Goal: Task Accomplishment & Management: Use online tool/utility

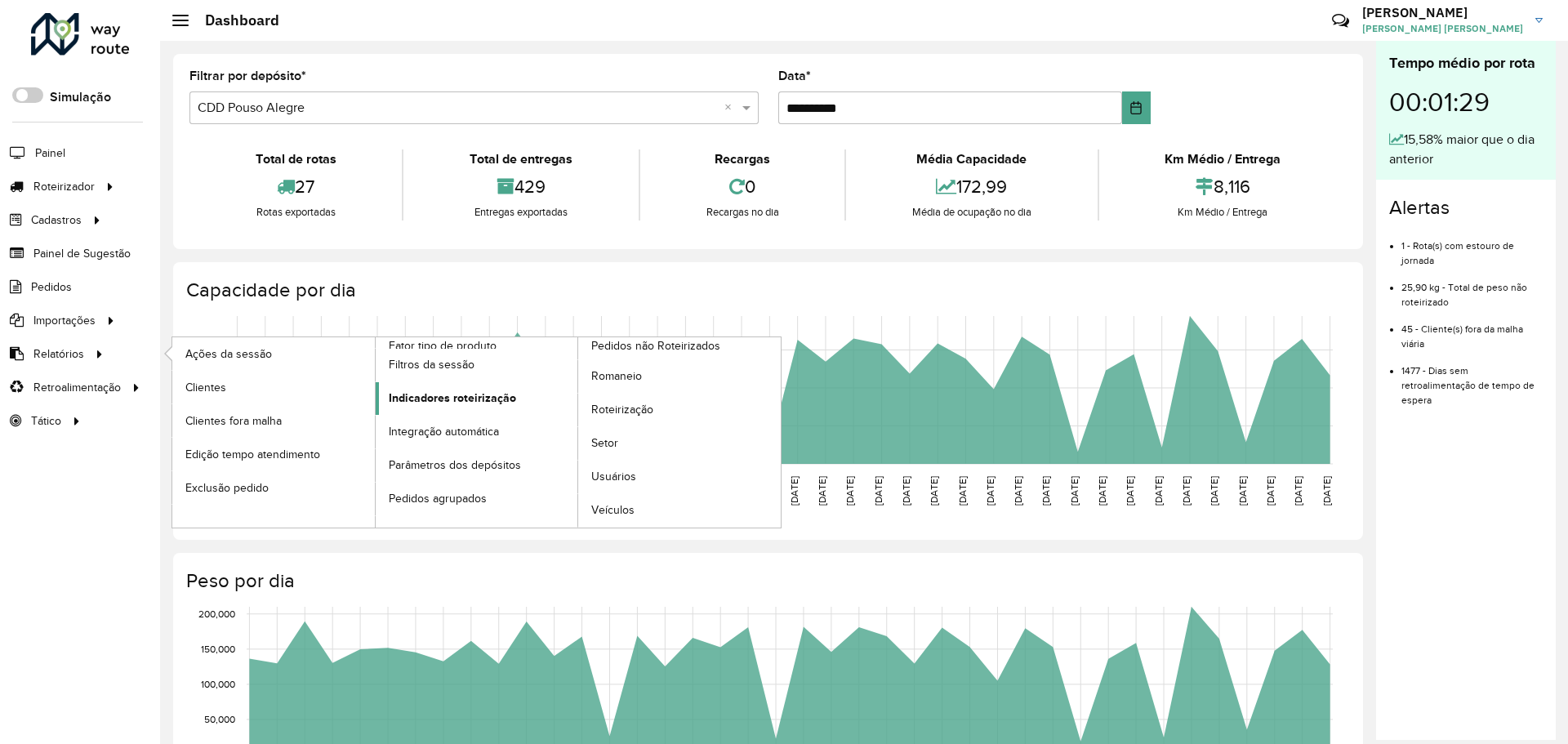
click at [510, 395] on span "Indicadores roteirização" at bounding box center [452, 398] width 127 height 17
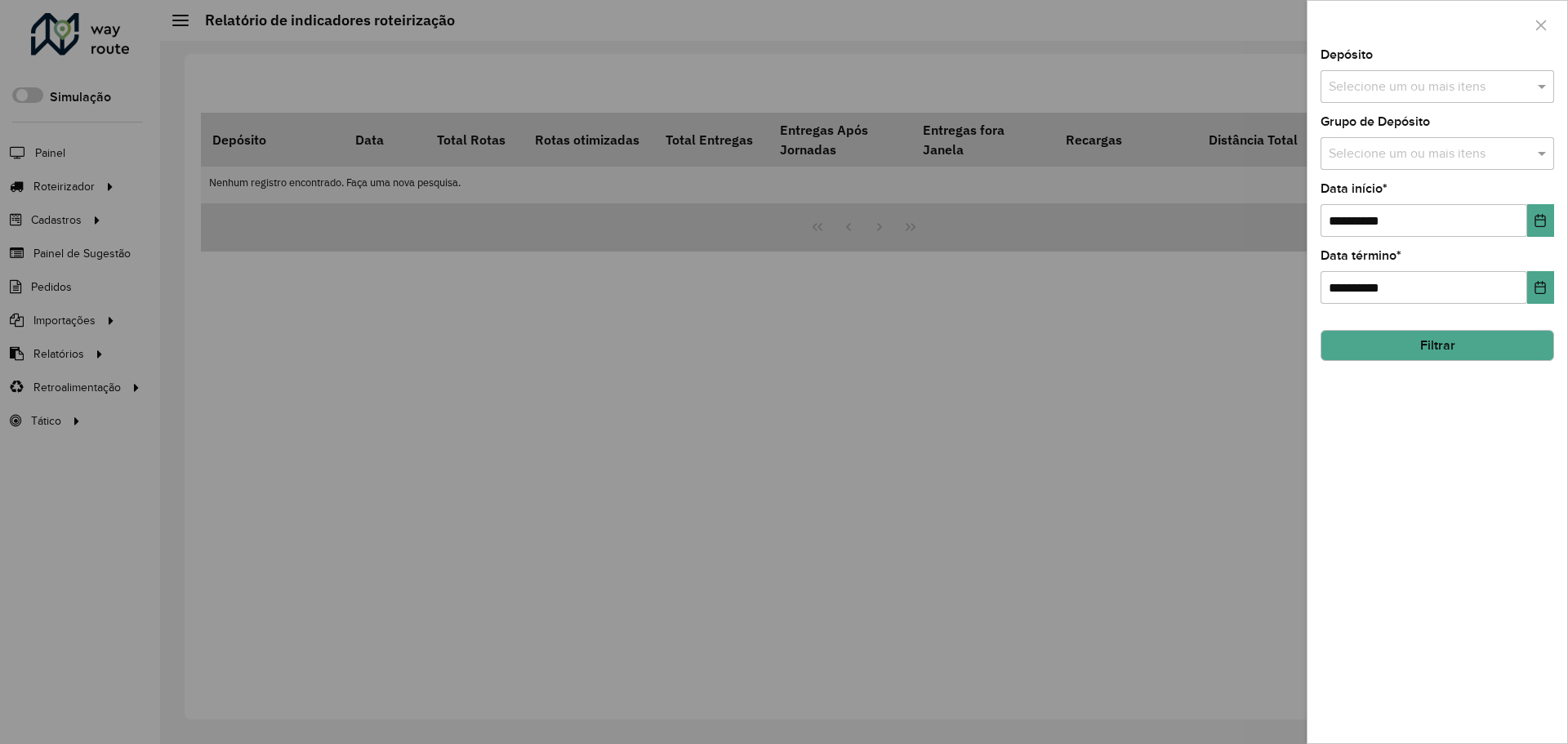
click at [1427, 151] on input "text" at bounding box center [1429, 154] width 209 height 19
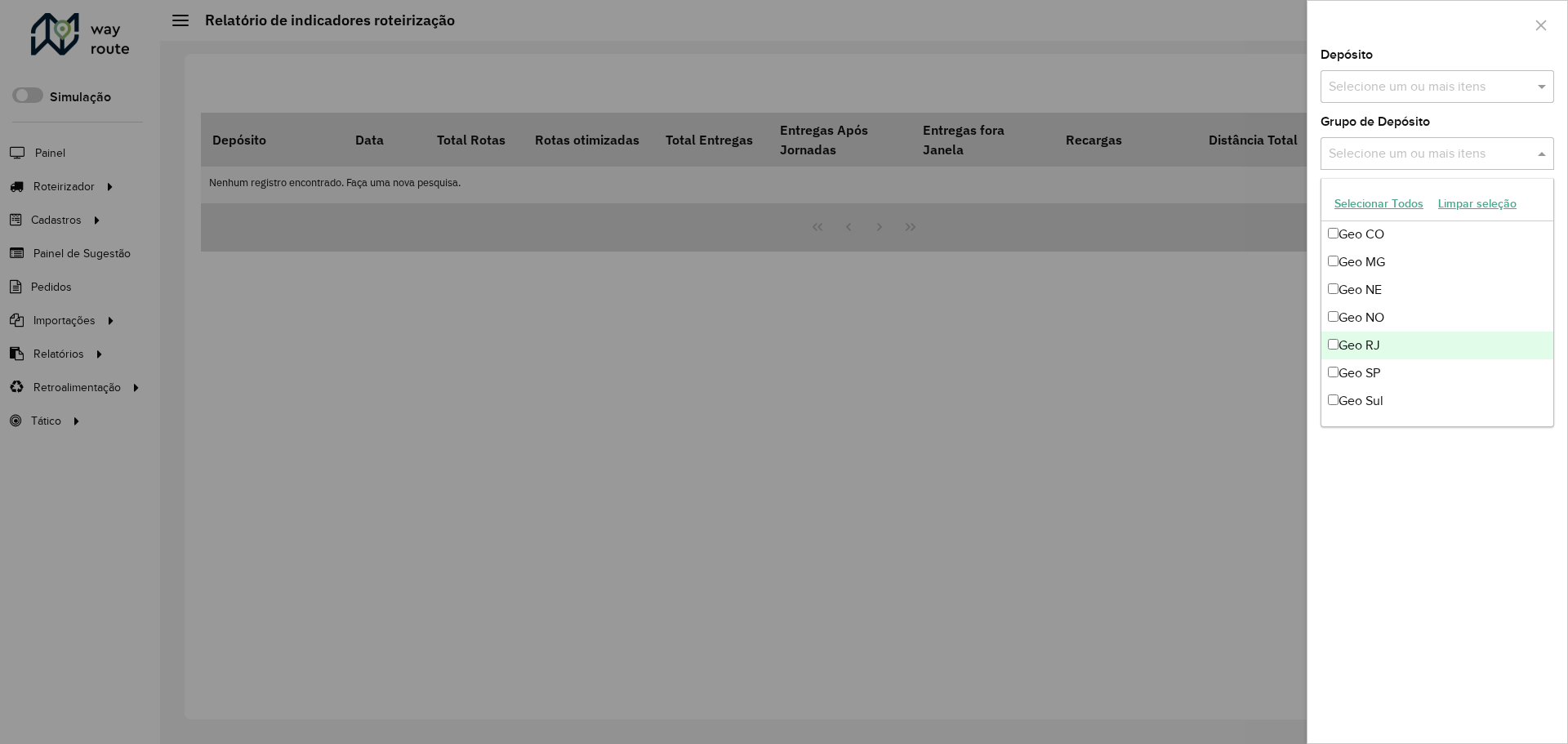
scroll to position [139, 0]
click at [1388, 295] on div "Geo MG" at bounding box center [1438, 291] width 232 height 28
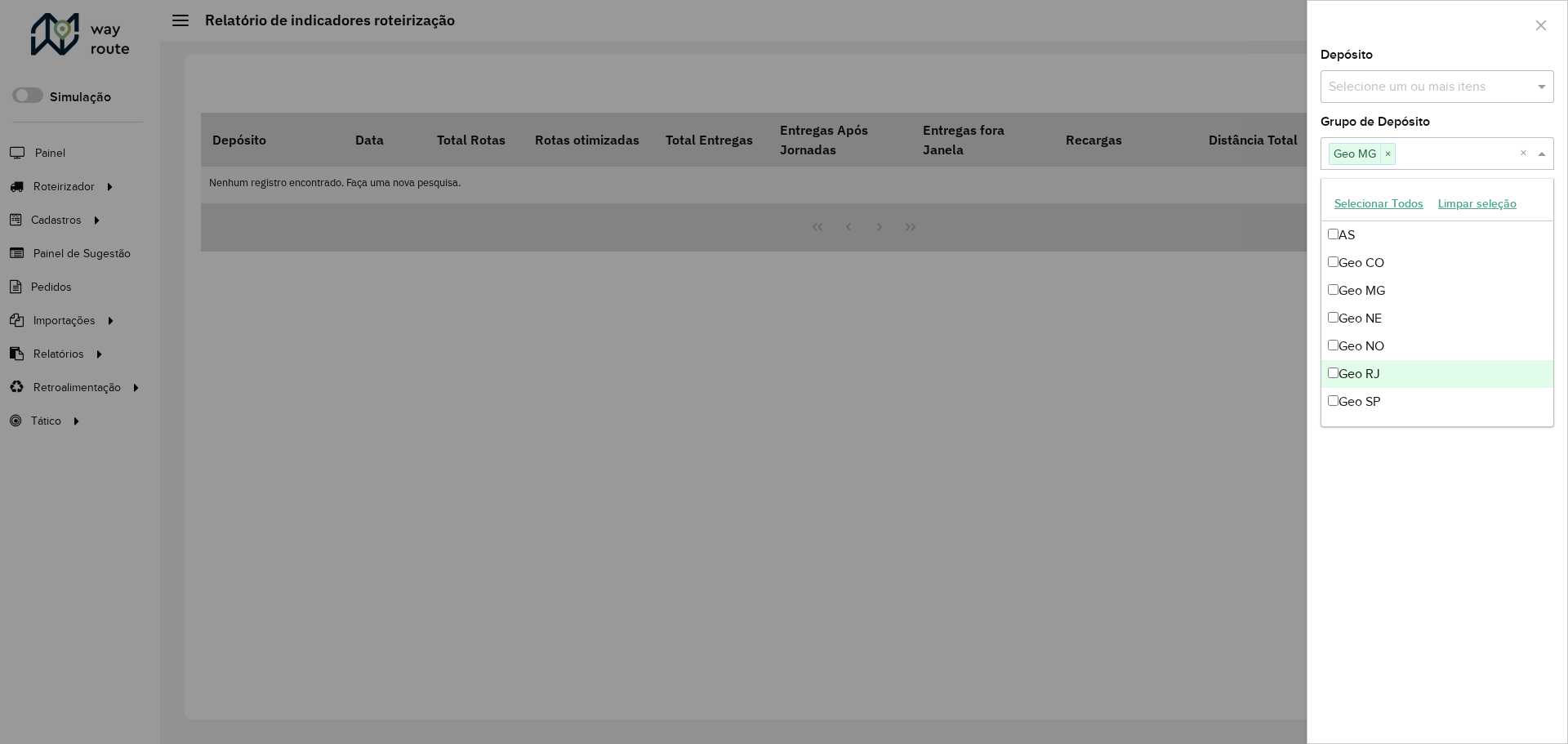
click at [1380, 373] on div "Geo RJ" at bounding box center [1438, 374] width 232 height 28
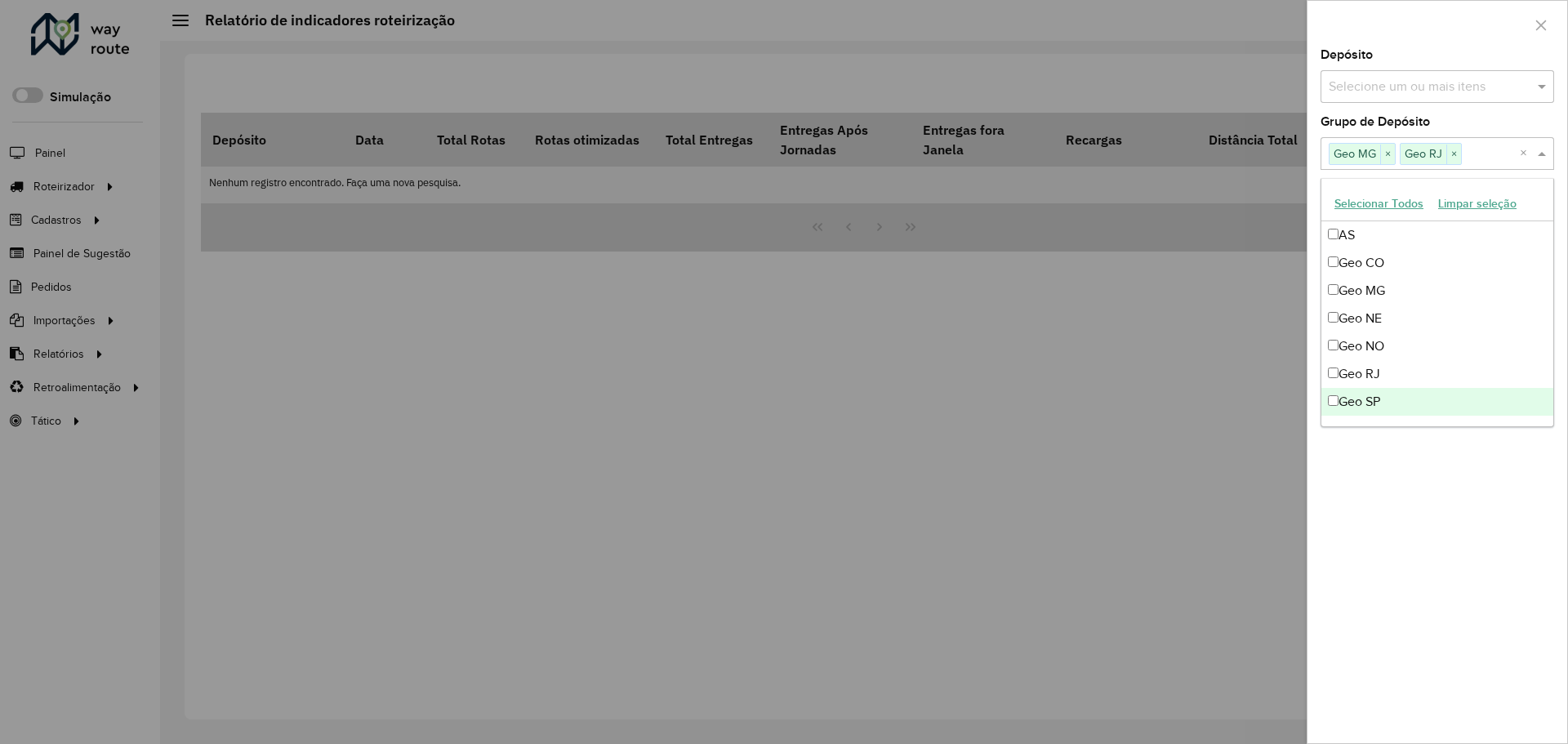
click at [1380, 397] on div "Geo SP" at bounding box center [1438, 402] width 232 height 28
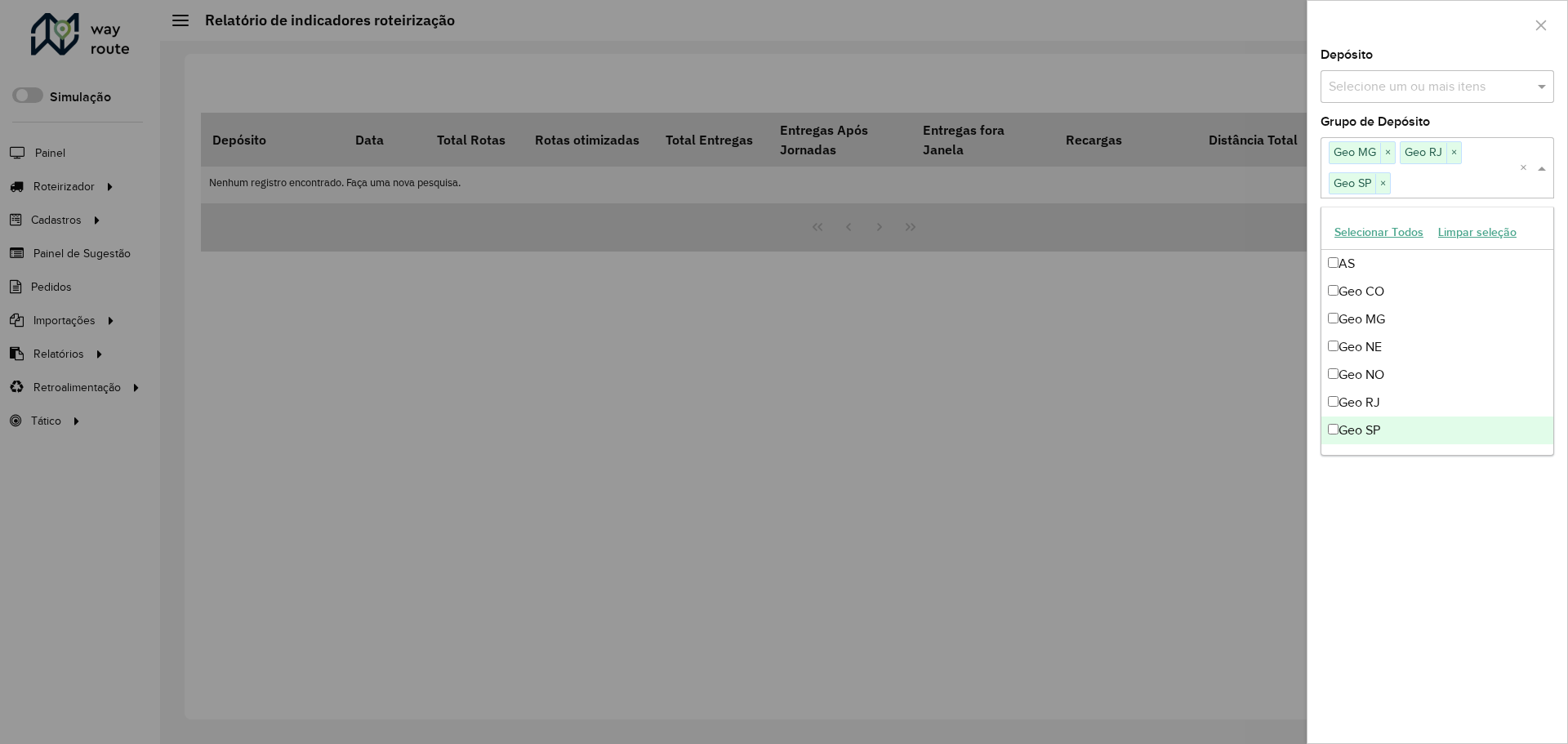
click at [1409, 500] on div "**********" at bounding box center [1437, 396] width 260 height 694
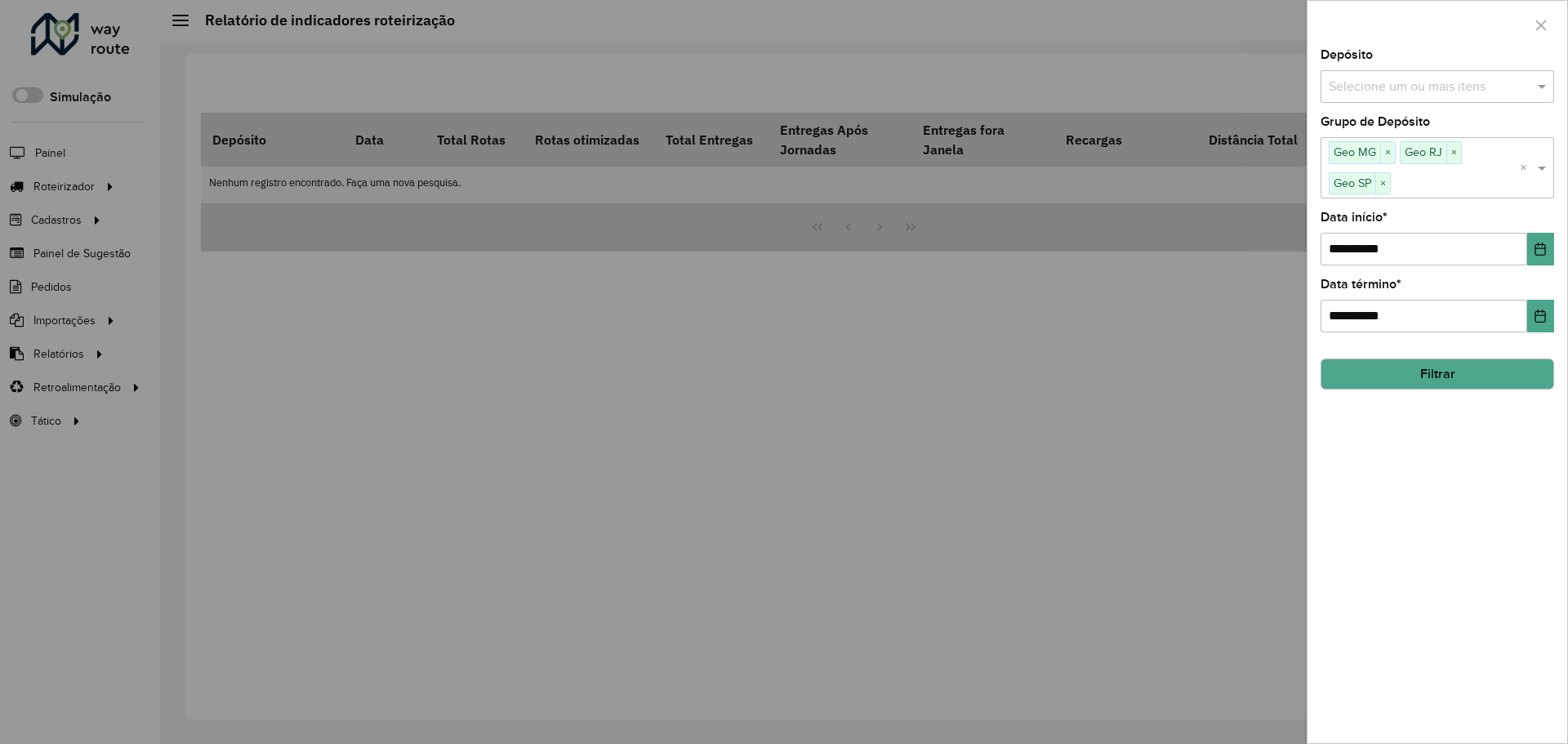
click at [1438, 377] on button "Filtrar" at bounding box center [1438, 374] width 234 height 31
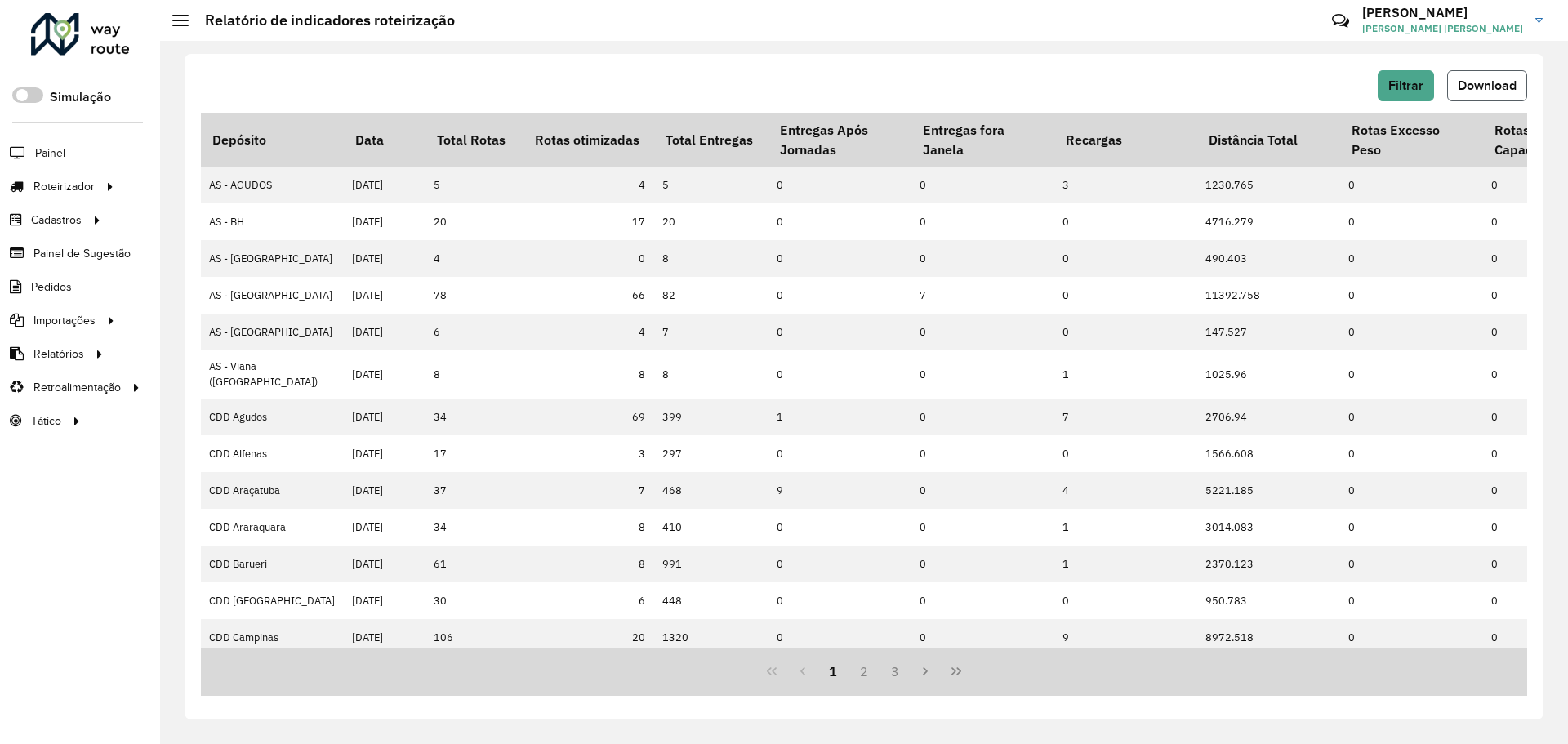
click at [1482, 81] on span "Download" at bounding box center [1487, 85] width 58 height 13
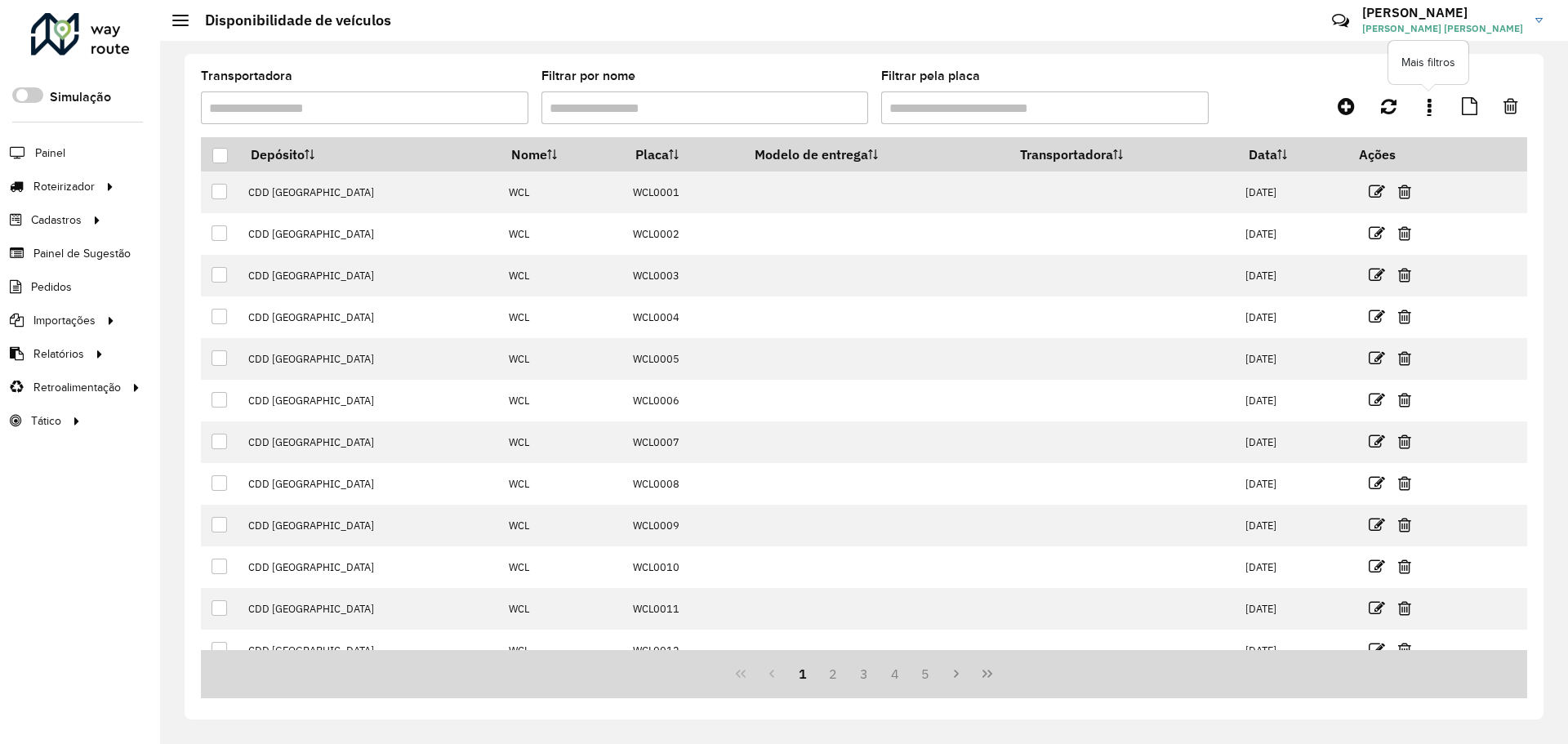
click at [1430, 112] on icon at bounding box center [1429, 105] width 4 height 18
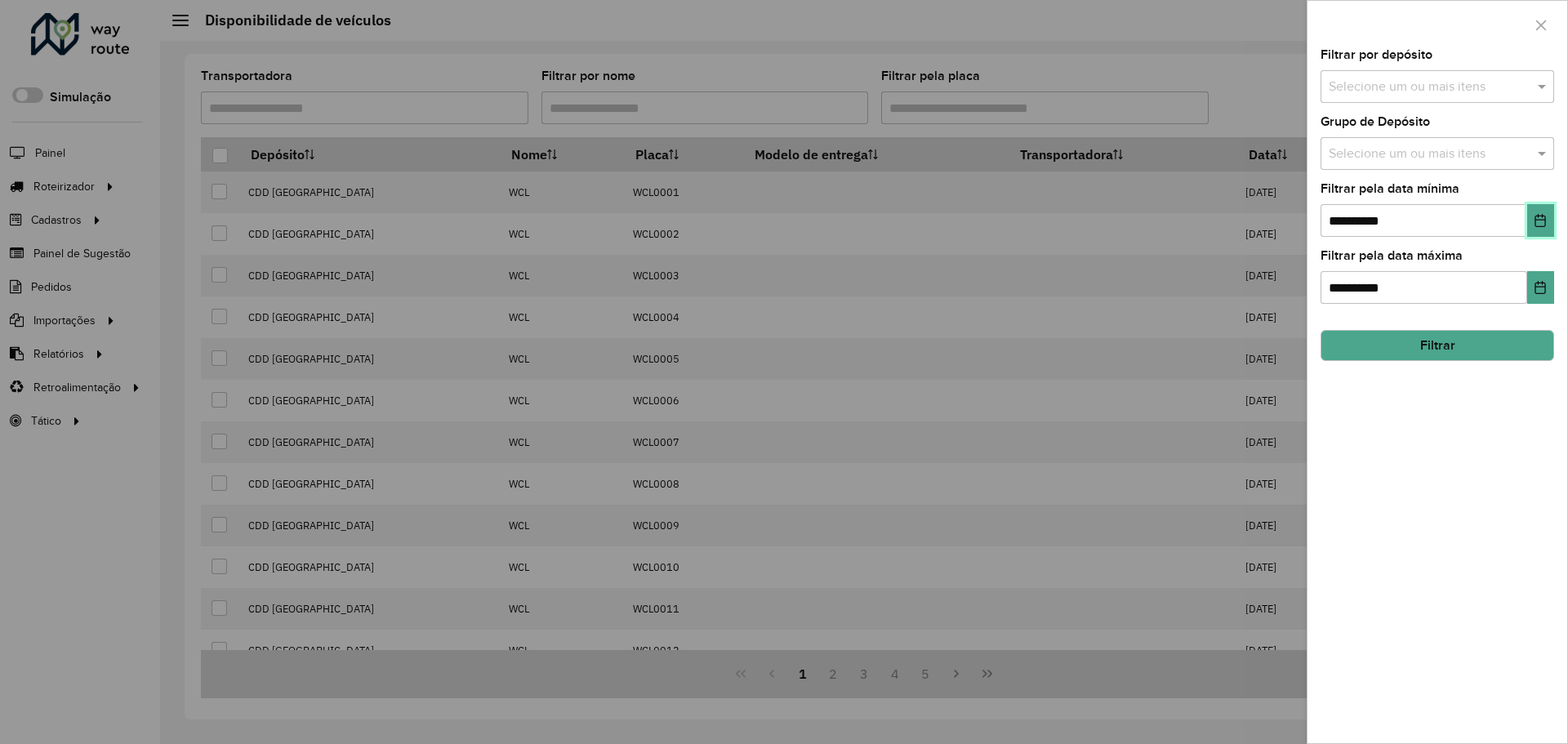
click at [1548, 221] on button "Choose Date" at bounding box center [1540, 221] width 27 height 33
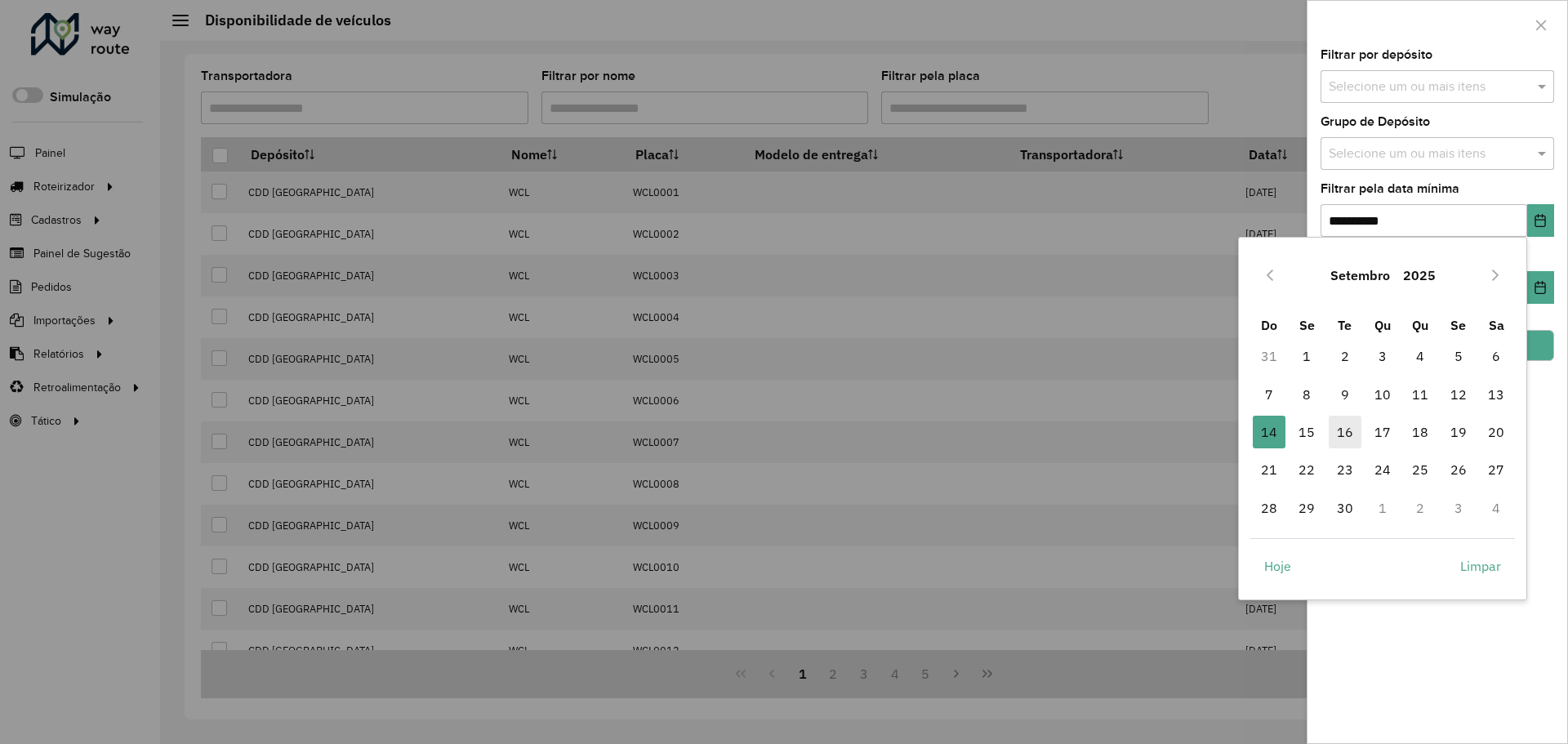
click at [1338, 428] on span "16" at bounding box center [1345, 432] width 33 height 33
type input "**********"
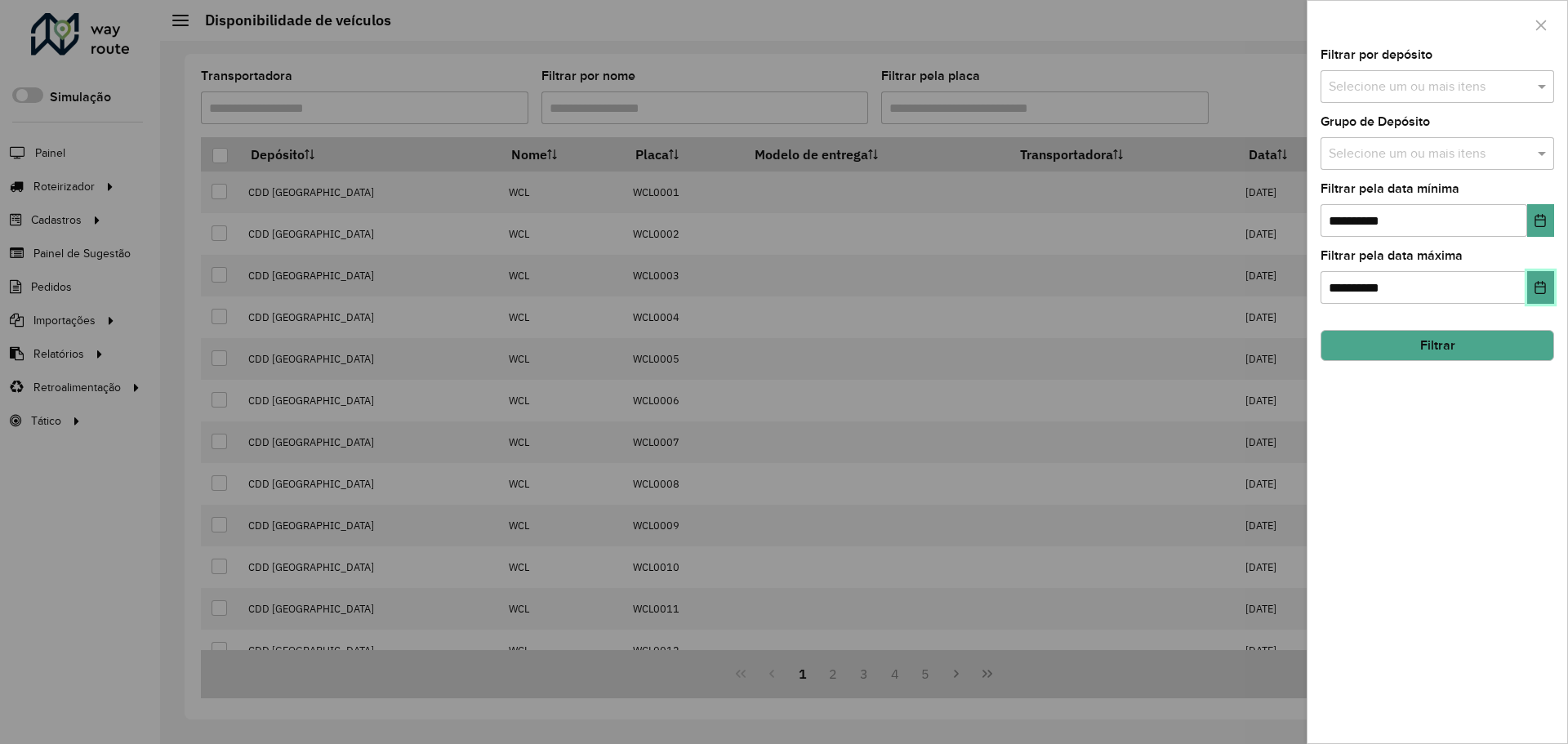
click at [1544, 295] on button "Choose Date" at bounding box center [1540, 288] width 27 height 33
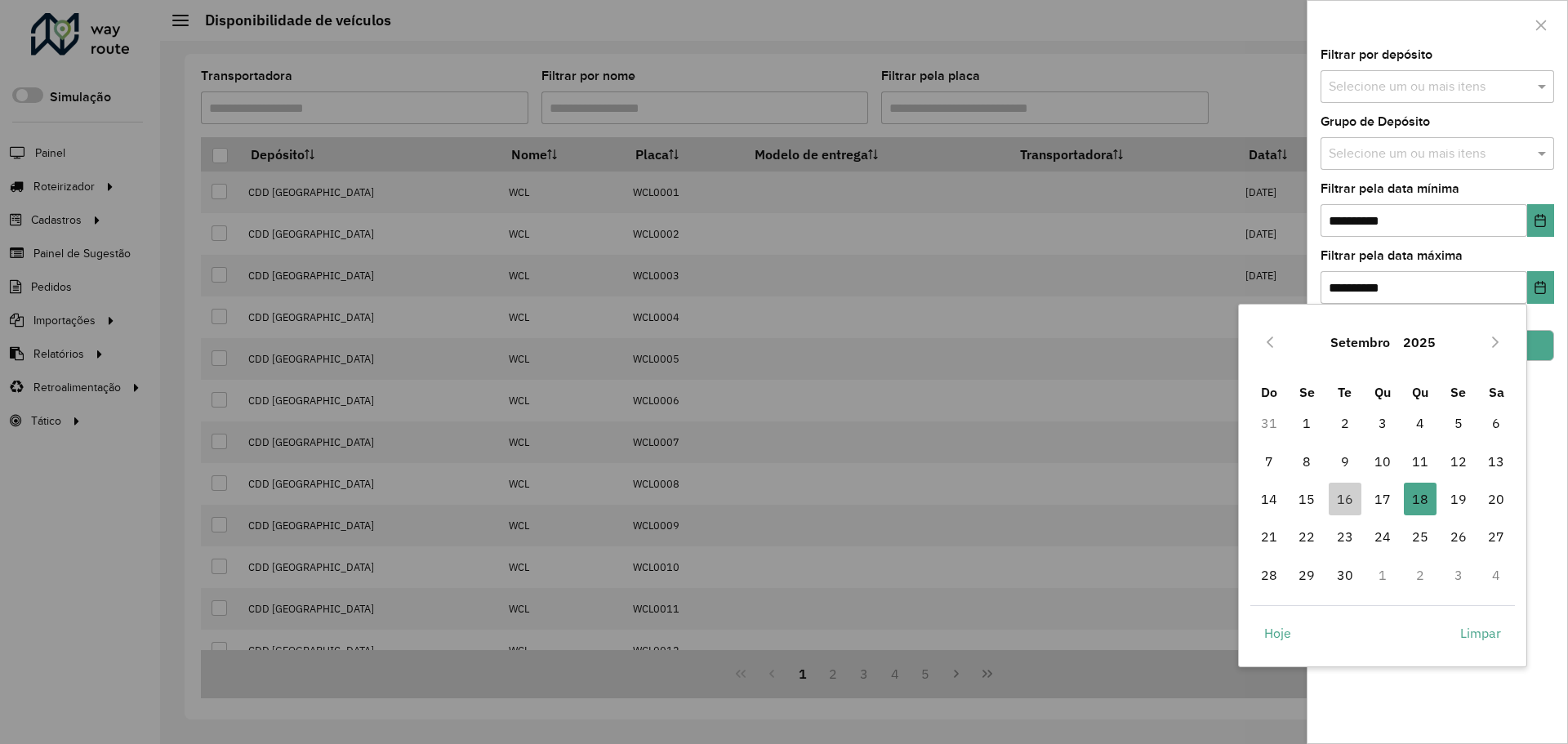
drag, startPoint x: 1345, startPoint y: 494, endPoint x: 1545, endPoint y: 204, distance: 352.3
click at [1346, 492] on span "16" at bounding box center [1345, 500] width 33 height 33
type input "**********"
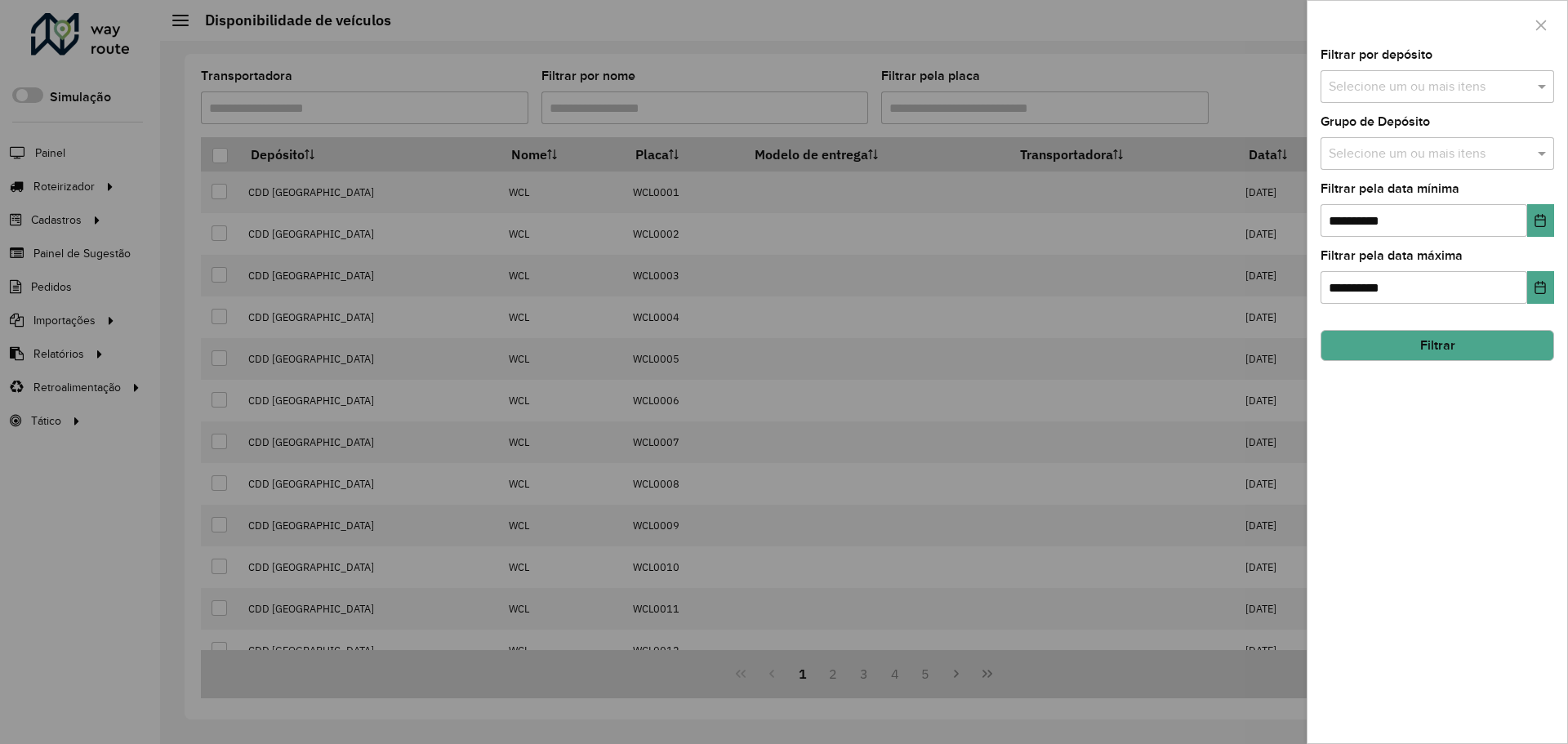
click at [1482, 160] on input "text" at bounding box center [1429, 154] width 209 height 19
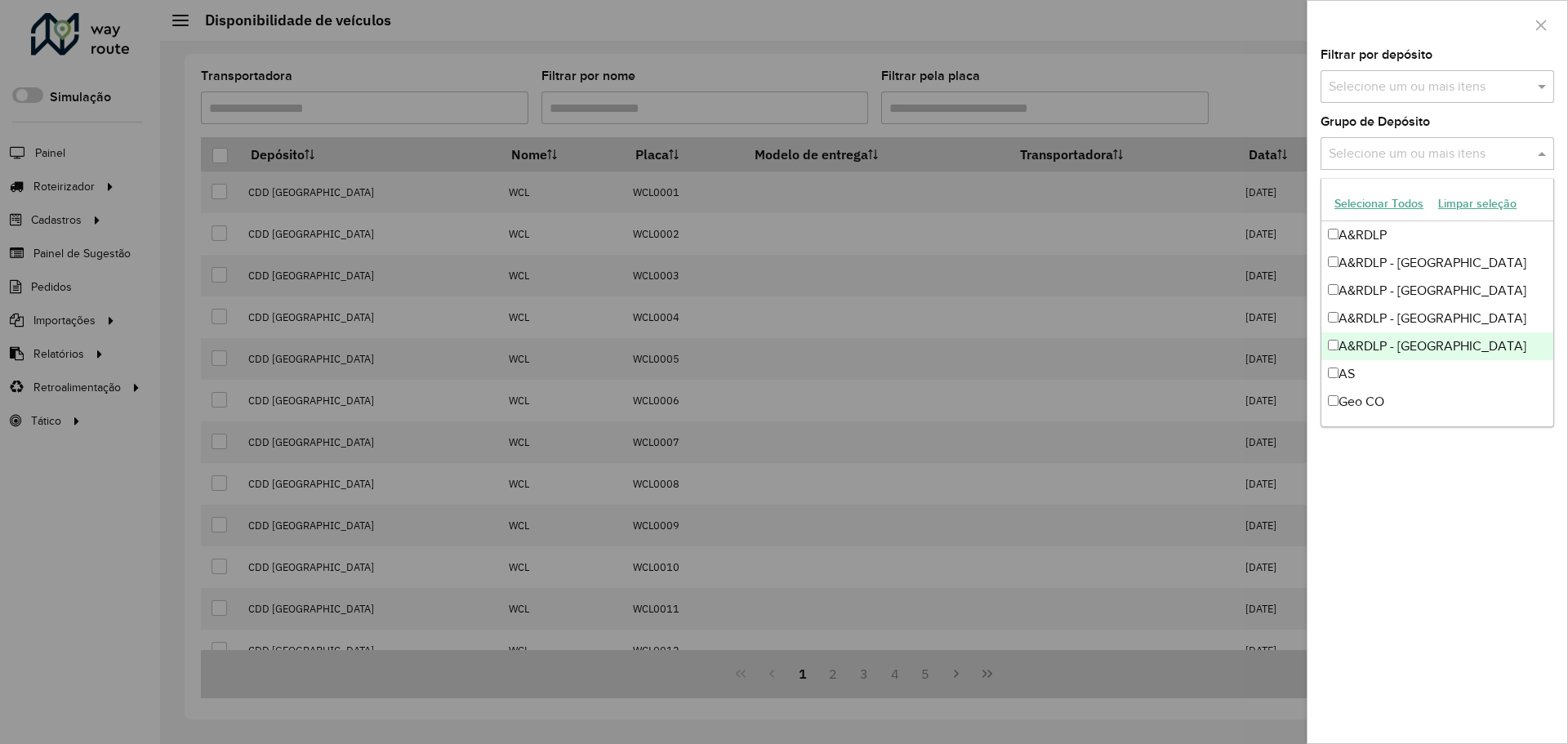
scroll to position [163, 0]
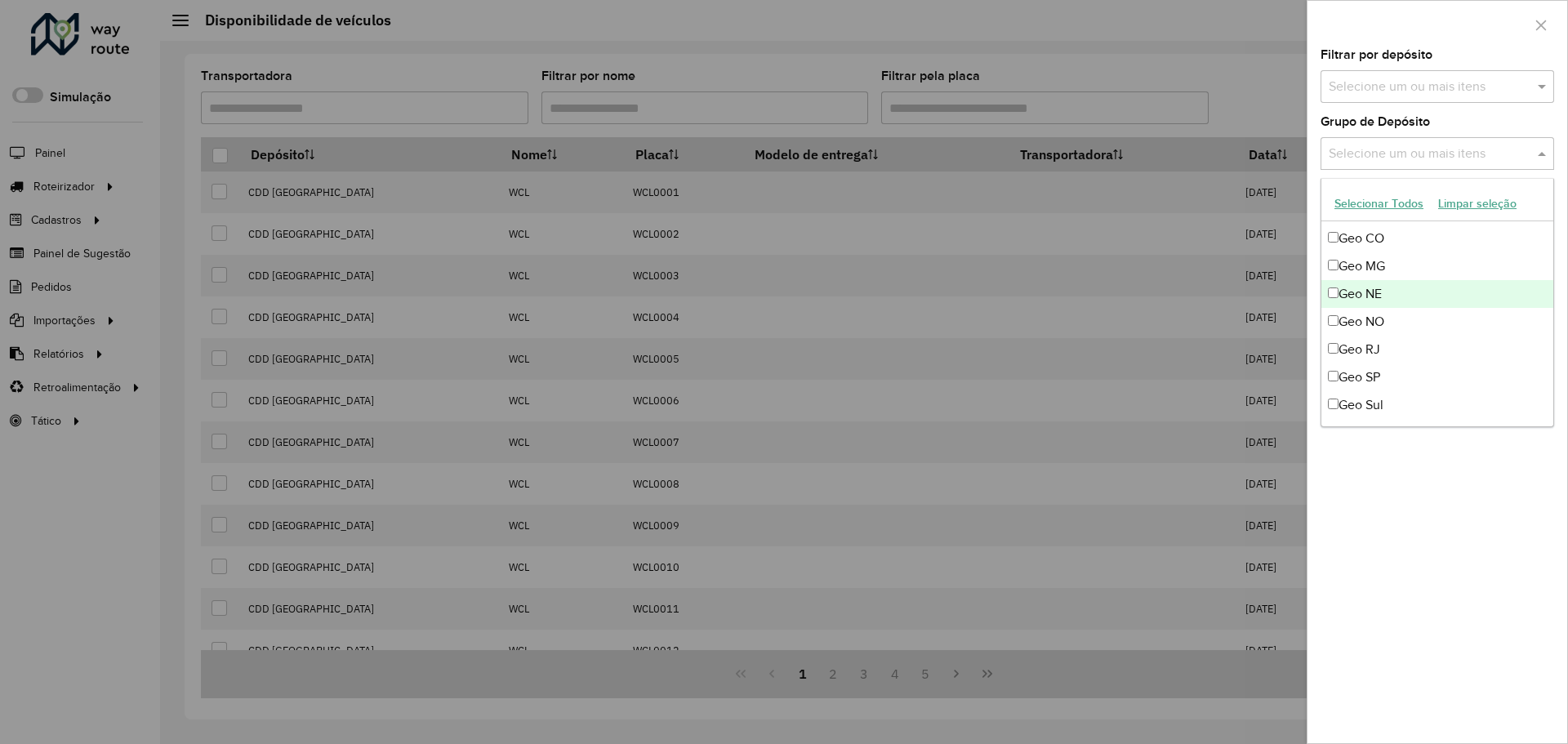
click at [1378, 269] on div "Geo MG" at bounding box center [1438, 266] width 232 height 28
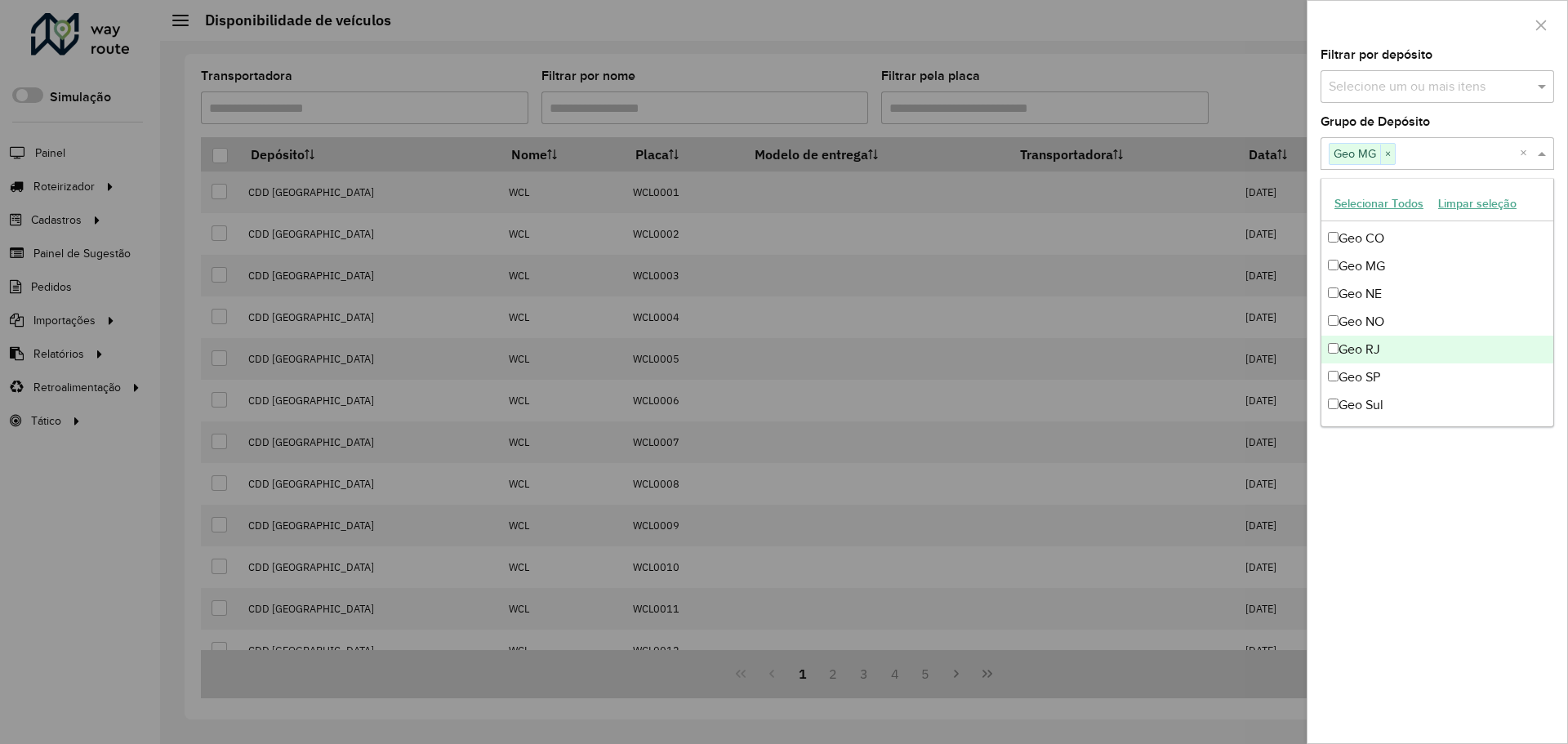
click at [1377, 345] on div "Geo RJ" at bounding box center [1438, 349] width 232 height 28
click at [1373, 374] on div "Geo SP" at bounding box center [1438, 377] width 232 height 28
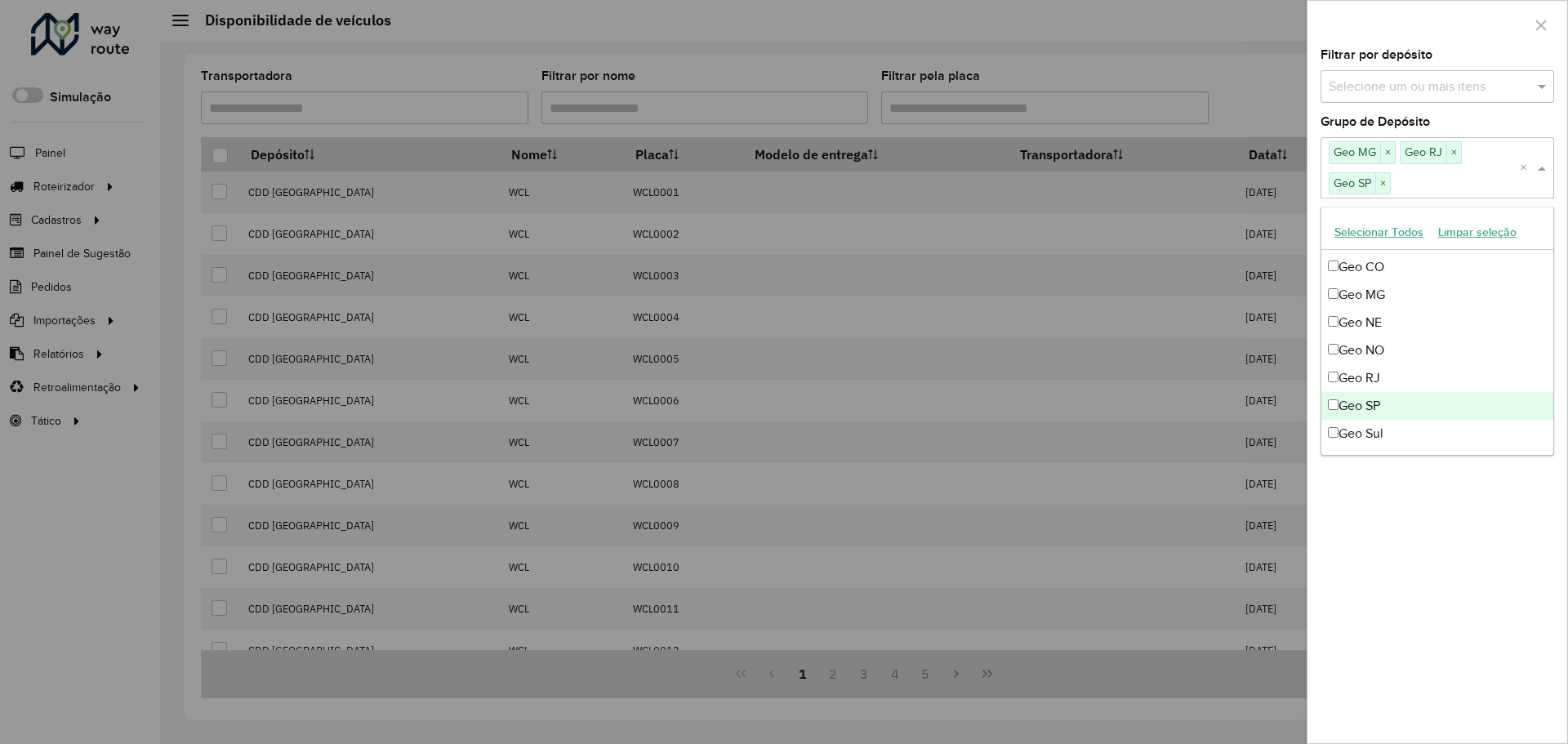
drag, startPoint x: 1417, startPoint y: 550, endPoint x: 1416, endPoint y: 529, distance: 21.0
click at [1416, 549] on div "**********" at bounding box center [1437, 396] width 260 height 694
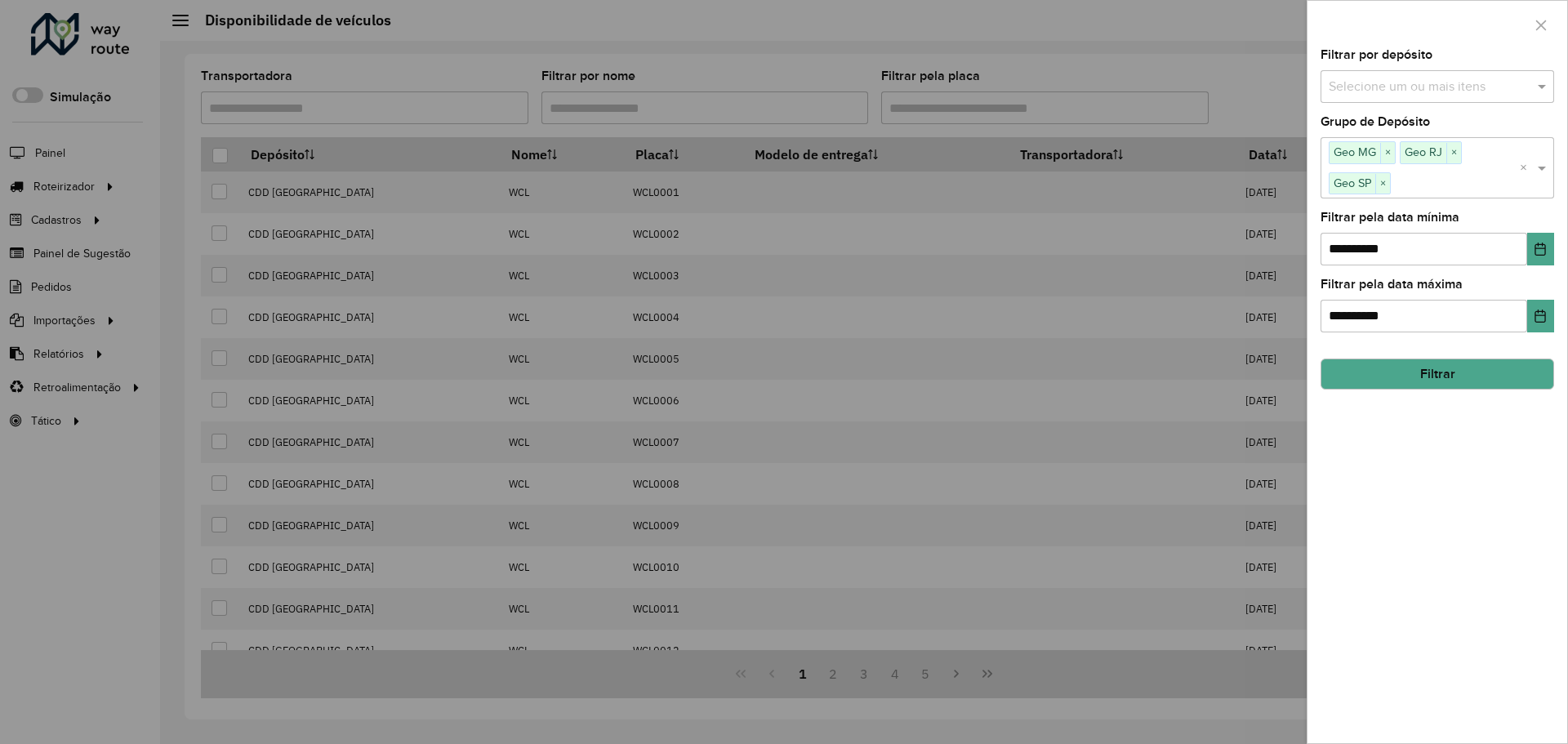
click at [1464, 388] on button "Filtrar" at bounding box center [1438, 374] width 234 height 31
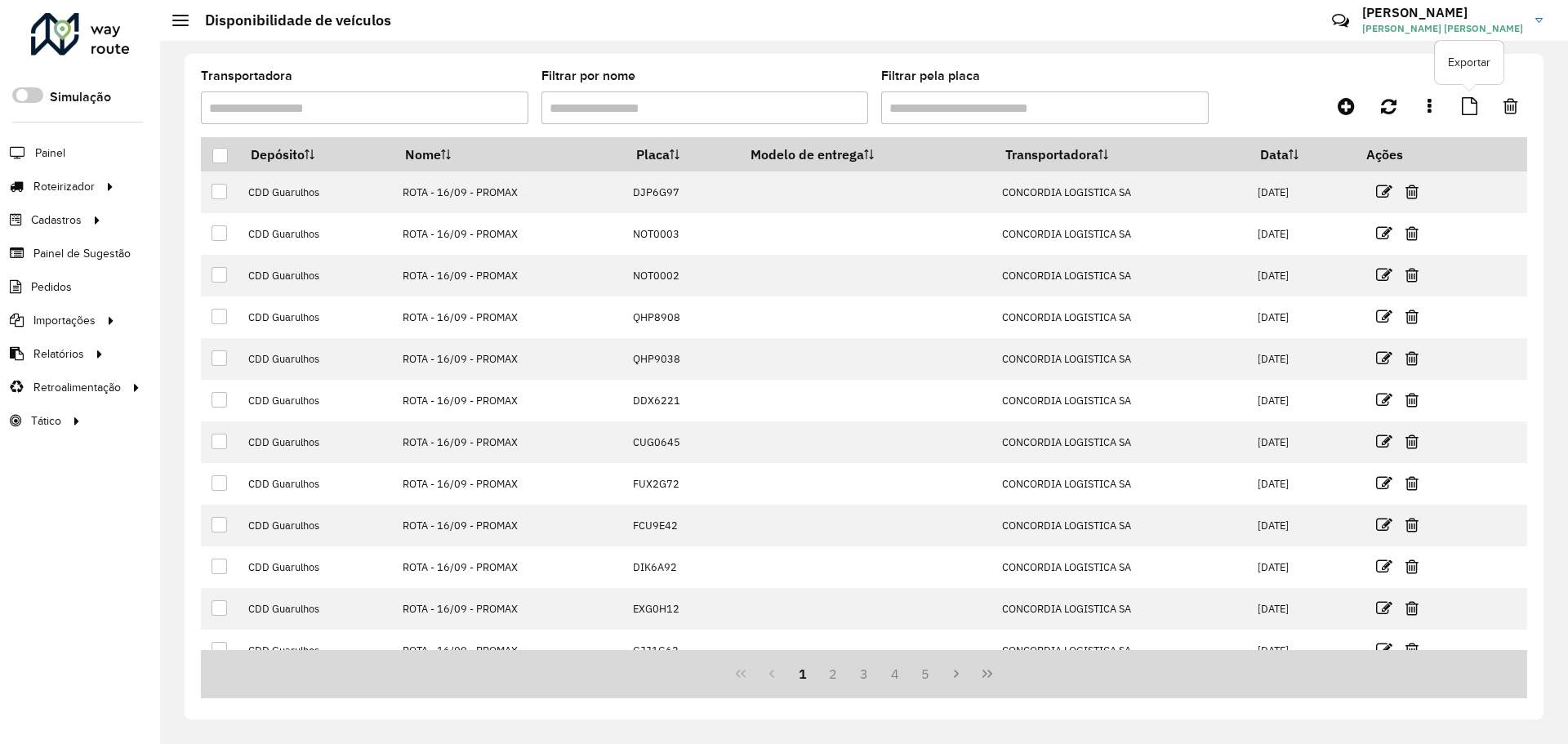
click at [1474, 97] on link at bounding box center [1469, 105] width 35 height 30
